Goal: Task Accomplishment & Management: Manage account settings

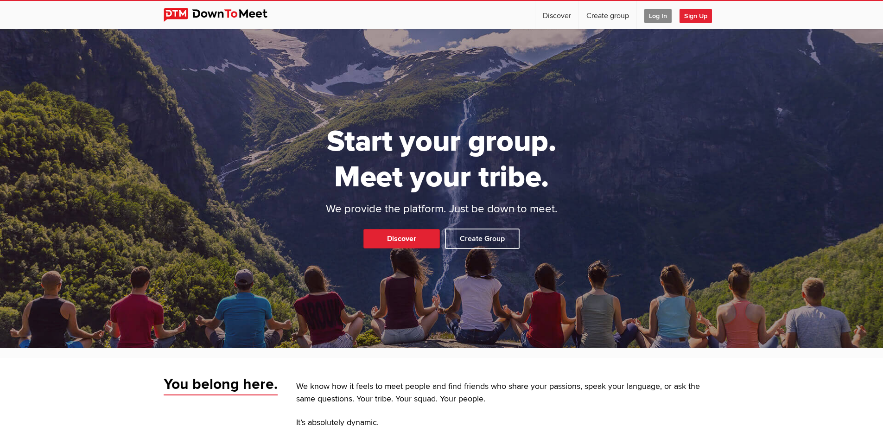
click at [659, 16] on span "Log In" at bounding box center [657, 16] width 27 height 14
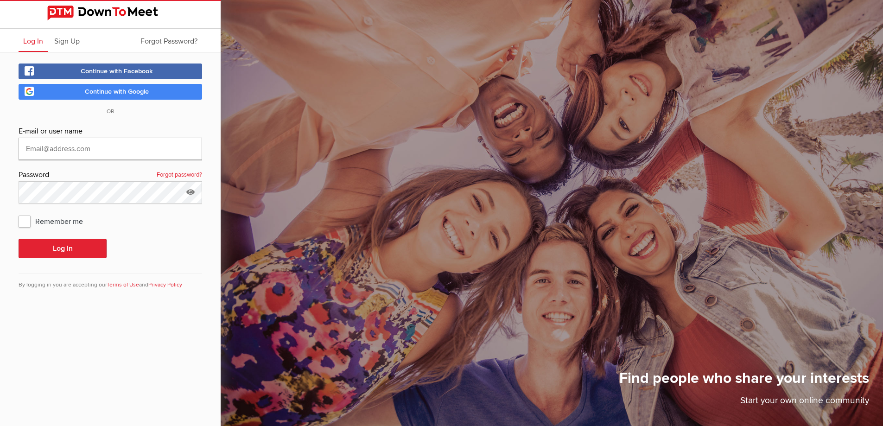
click at [88, 153] on input "text" at bounding box center [111, 149] width 184 height 22
click at [70, 147] on input "2" at bounding box center [111, 149] width 184 height 22
type input "251jpoole@gmail.com"
click at [47, 246] on button "Log In" at bounding box center [63, 248] width 88 height 19
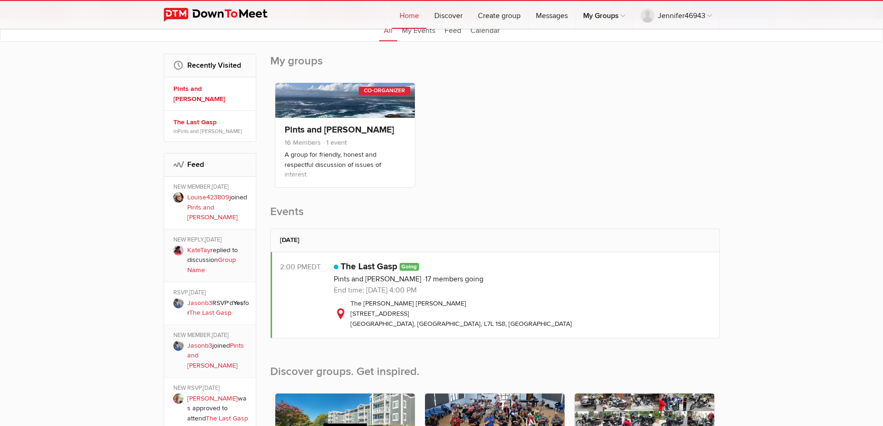
scroll to position [139, 0]
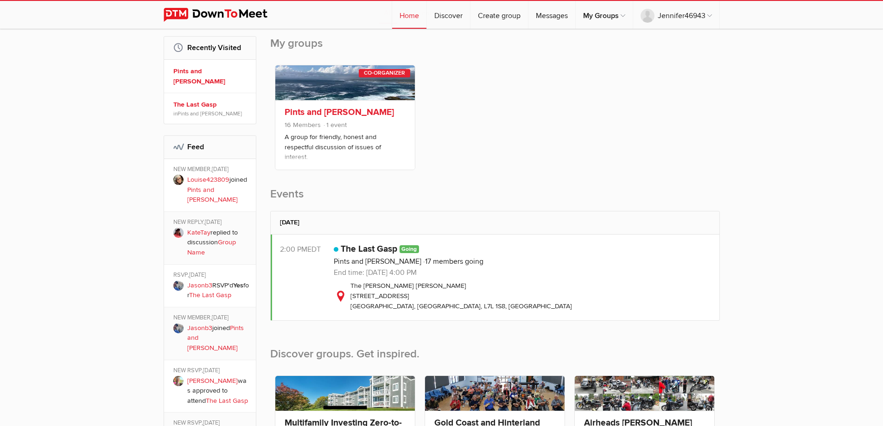
click at [346, 112] on link "Pints and Peterson" at bounding box center [339, 112] width 109 height 11
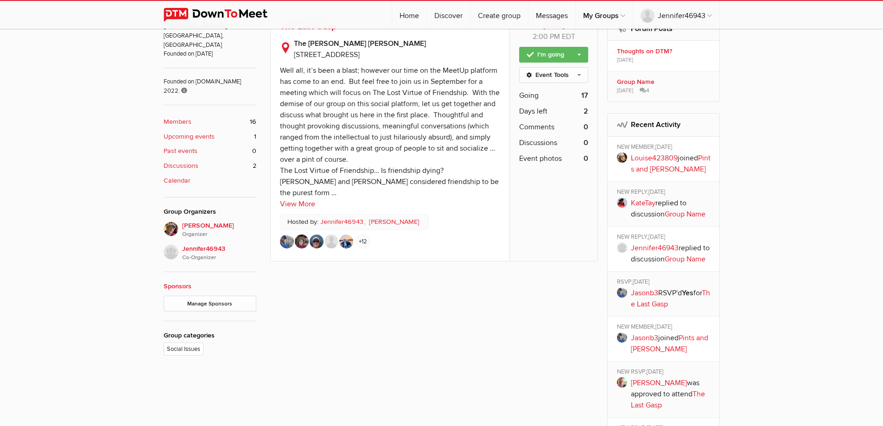
scroll to position [371, 0]
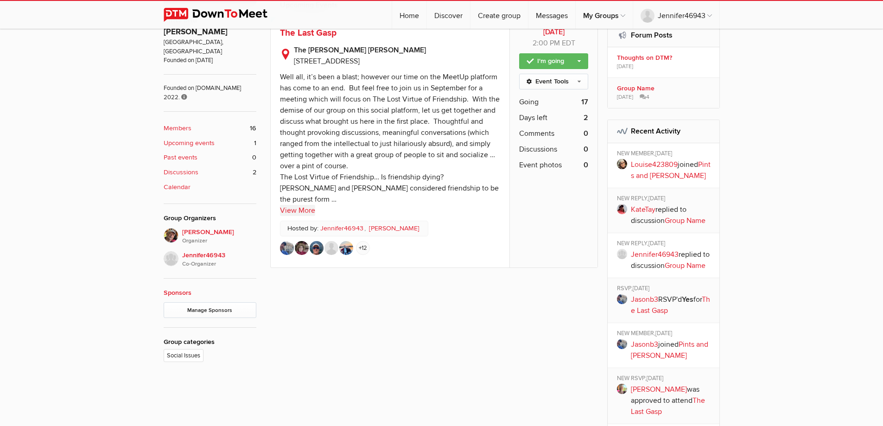
click at [298, 210] on link "View More" at bounding box center [297, 210] width 35 height 11
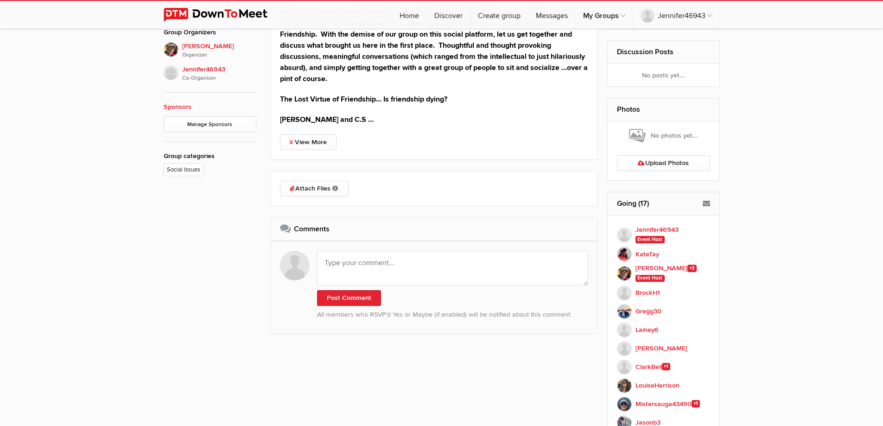
scroll to position [556, 0]
click at [304, 194] on link "Attach Files Organizers can attach event-related files either before or after t…" at bounding box center [314, 189] width 69 height 16
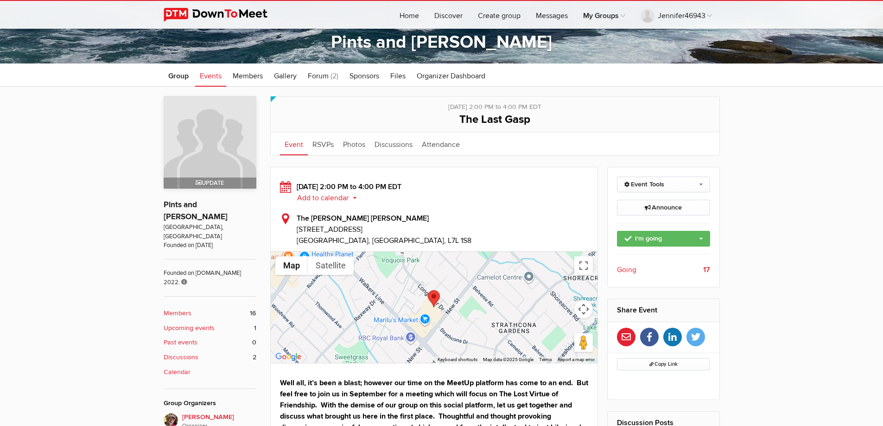
scroll to position [185, 0]
click at [189, 309] on b "Members" at bounding box center [178, 314] width 28 height 10
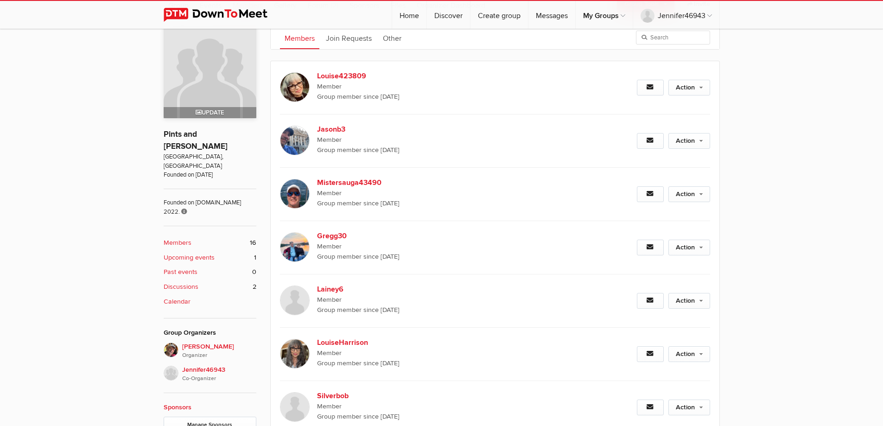
scroll to position [185, 0]
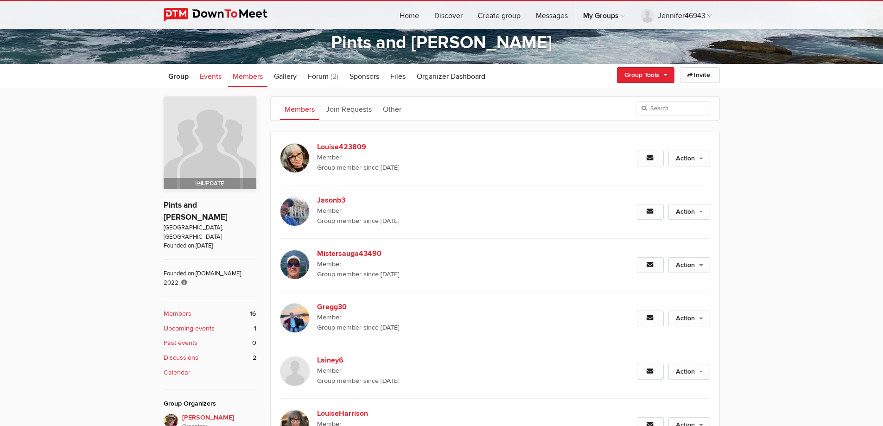
click at [222, 76] on link "Events" at bounding box center [210, 75] width 31 height 23
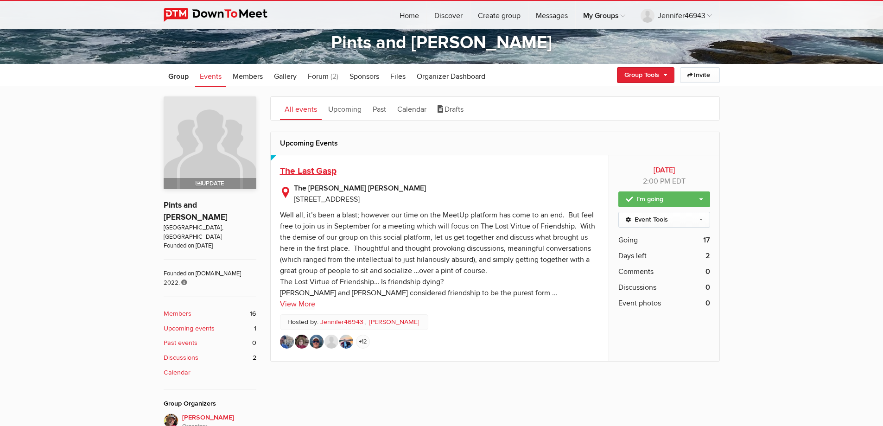
click at [324, 168] on span "The Last Gasp" at bounding box center [308, 170] width 57 height 11
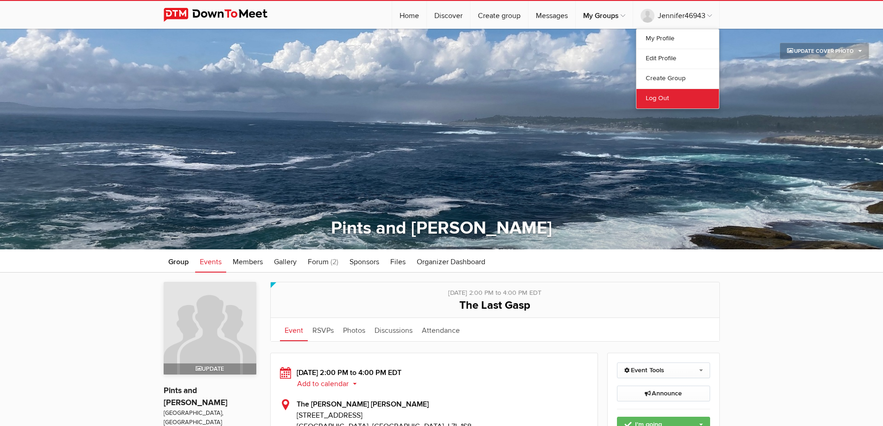
click at [660, 95] on link "Log Out" at bounding box center [677, 99] width 82 height 20
